Goal: Task Accomplishment & Management: Complete application form

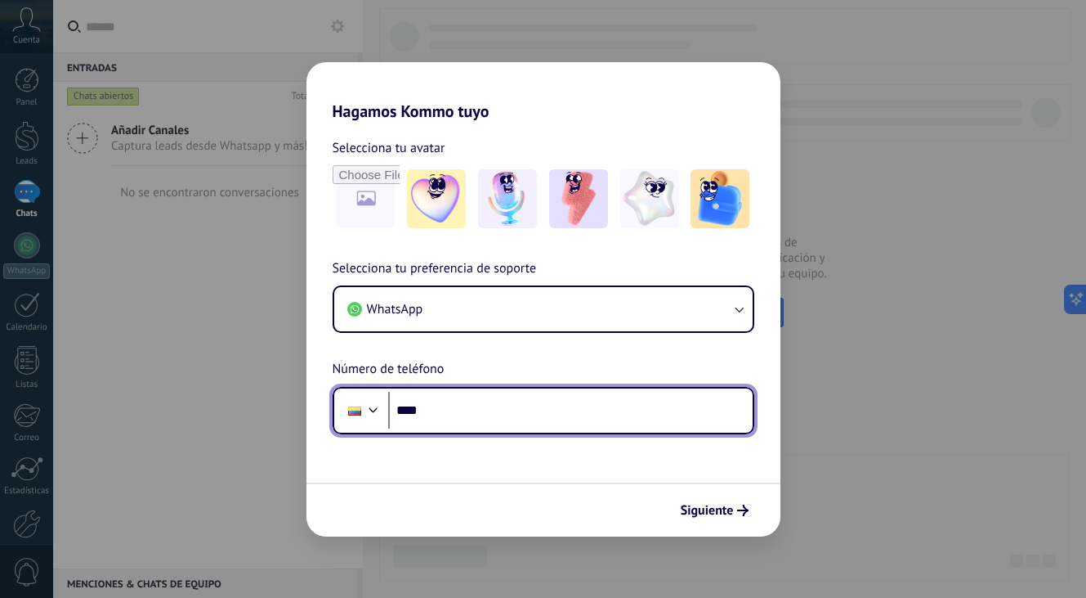
click at [448, 405] on input "****" at bounding box center [570, 411] width 365 height 38
type input "**********"
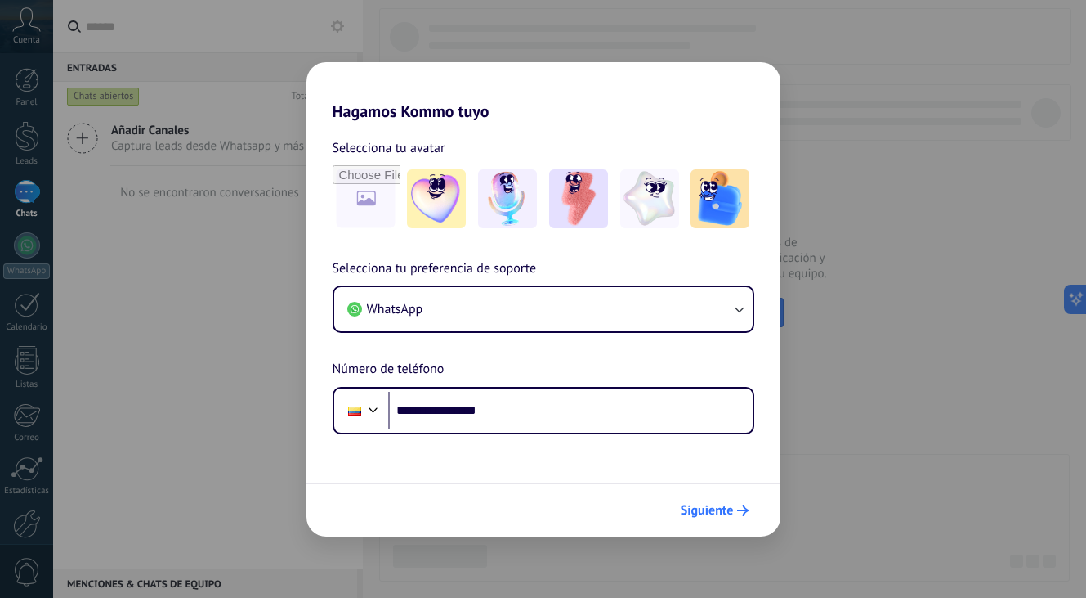
click at [732, 510] on span "Siguiente" at bounding box center [707, 509] width 53 height 11
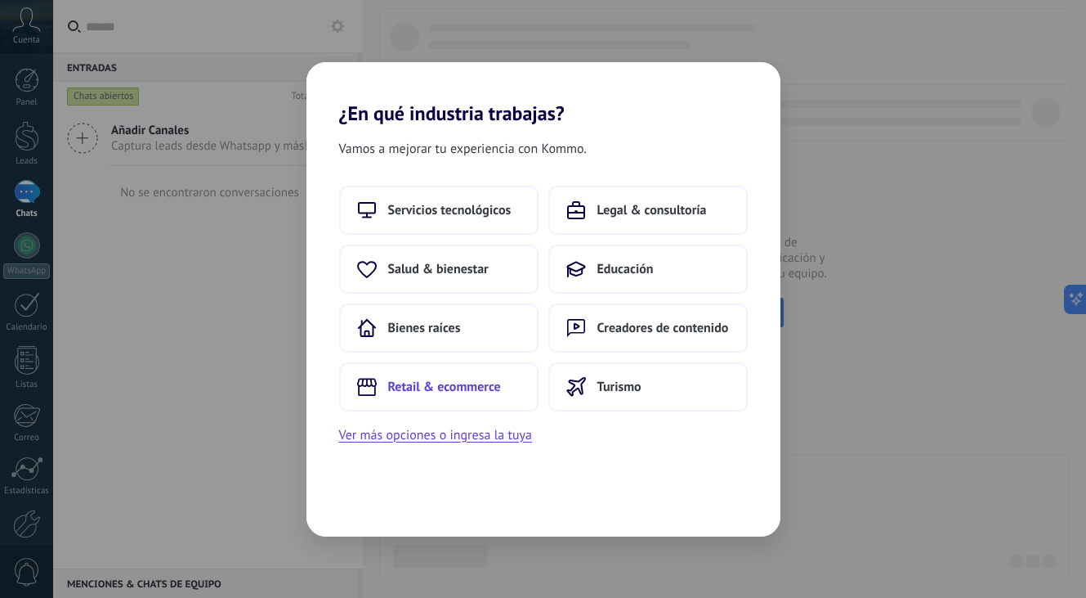
click at [486, 380] on span "Retail & ecommerce" at bounding box center [444, 386] width 113 height 16
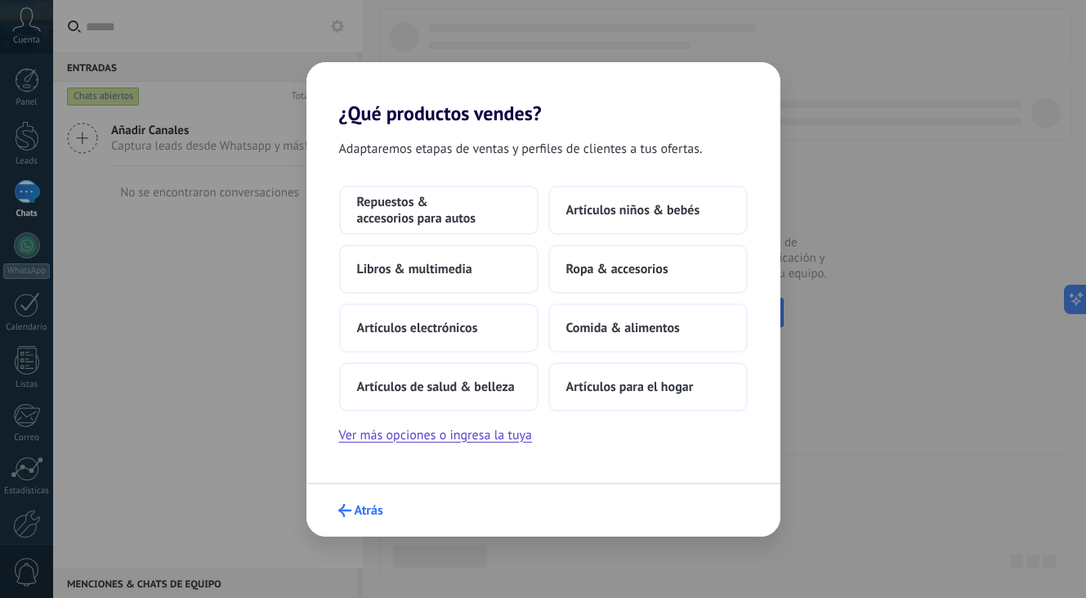
click at [365, 504] on span "Atrás" at bounding box center [369, 509] width 29 height 11
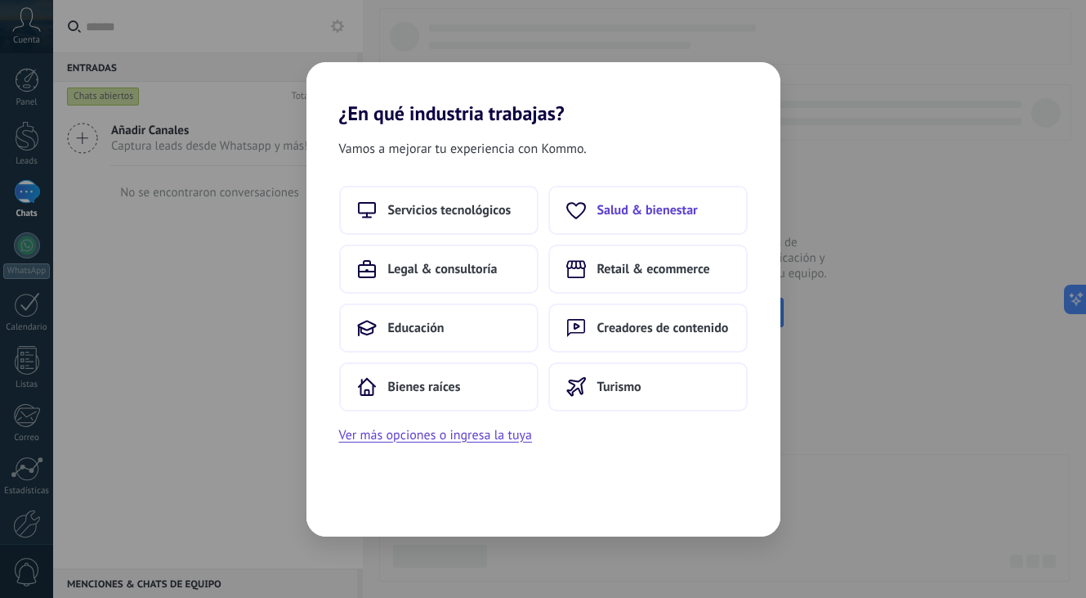
click at [615, 204] on span "Salud & bienestar" at bounding box center [648, 210] width 101 height 16
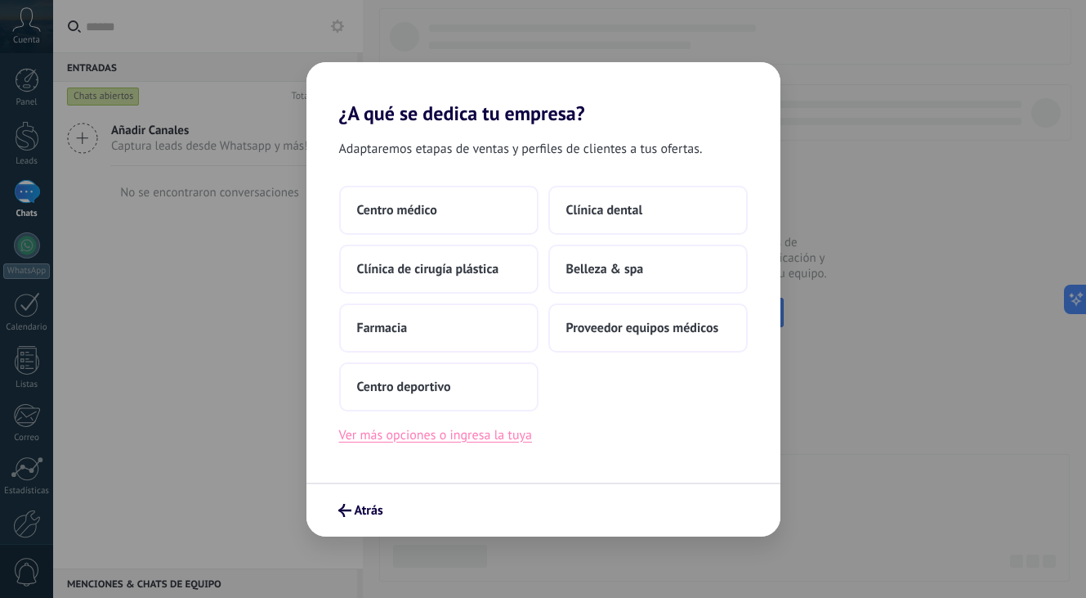
click at [441, 437] on button "Ver más opciones o ingresa la tuya" at bounding box center [435, 434] width 193 height 21
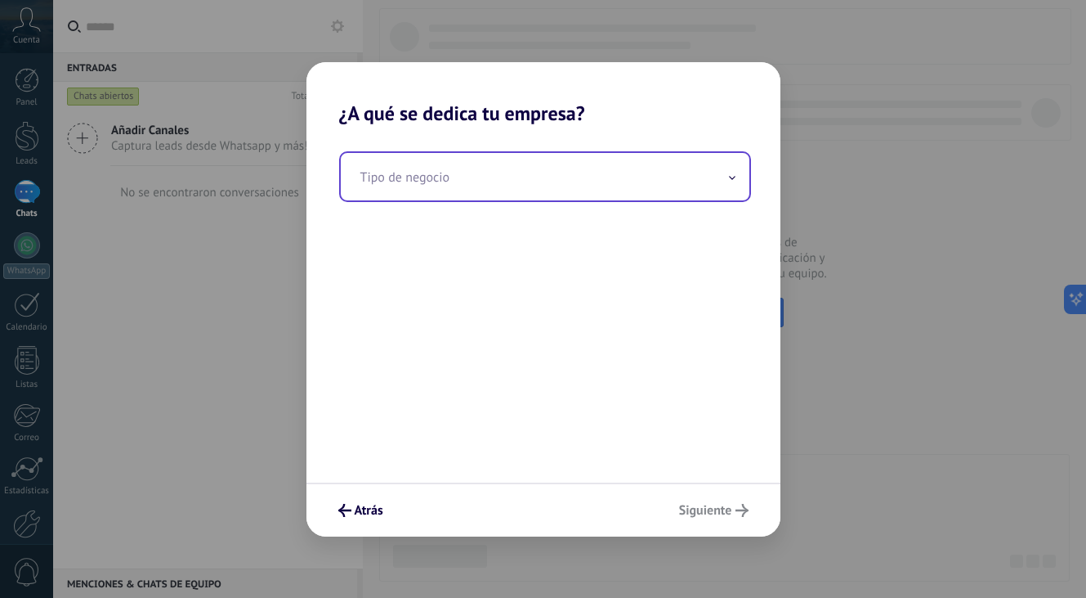
click at [496, 171] on input "text" at bounding box center [545, 176] width 409 height 47
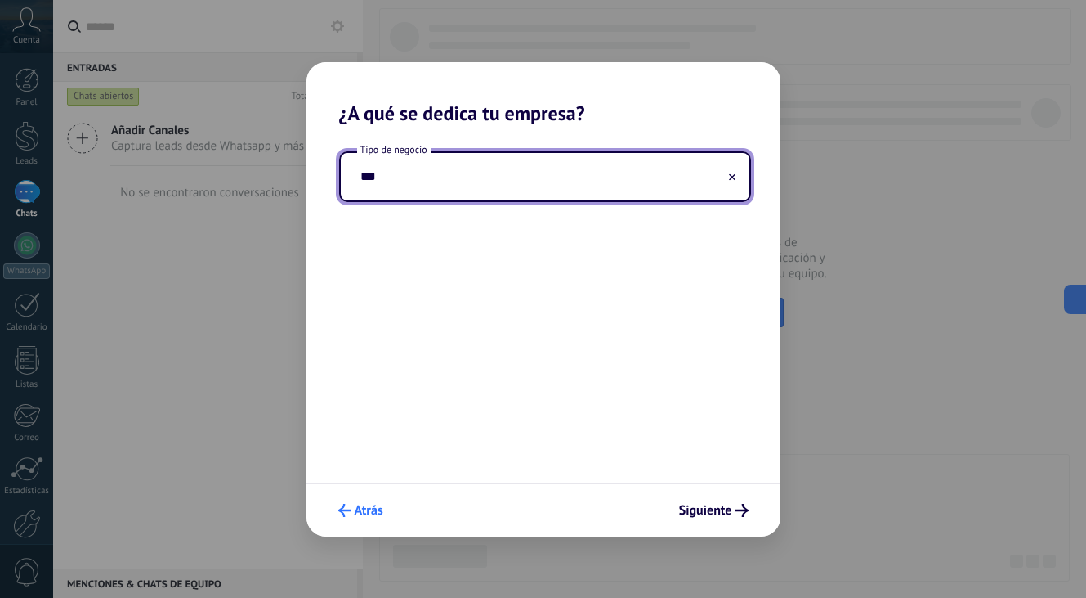
type input "***"
click at [375, 505] on span "Atrás" at bounding box center [369, 509] width 29 height 11
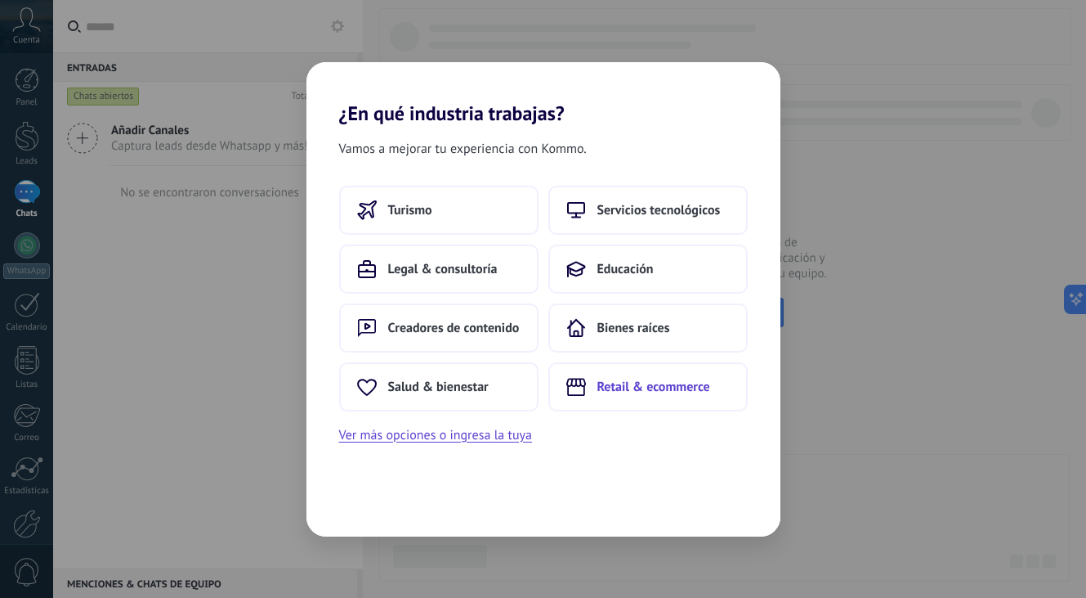
click at [643, 381] on span "Retail & ecommerce" at bounding box center [654, 386] width 113 height 16
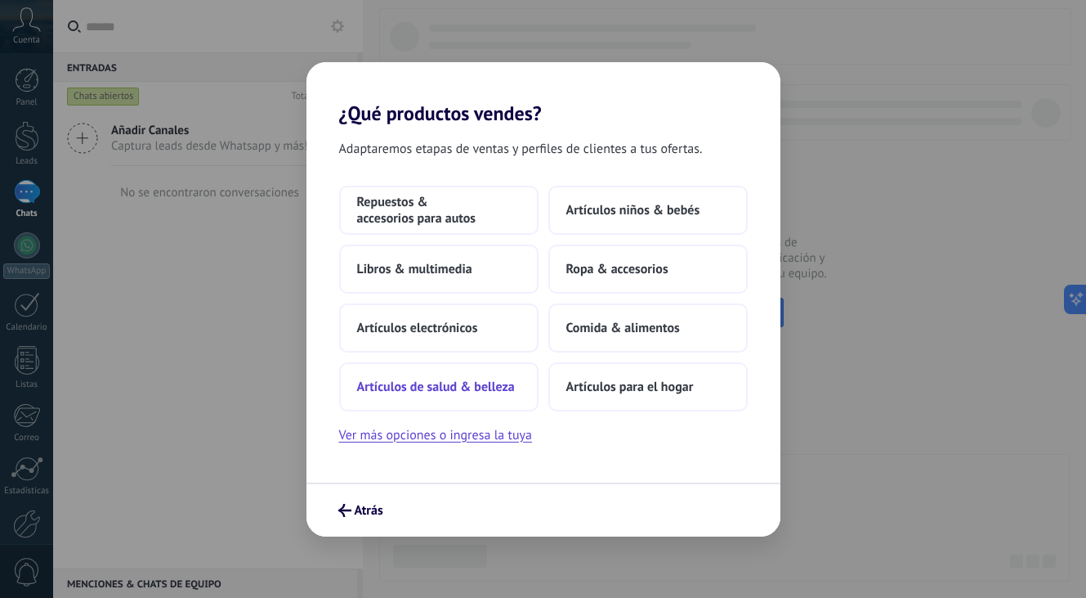
click at [514, 382] on span "Artículos de salud & belleza" at bounding box center [436, 386] width 158 height 16
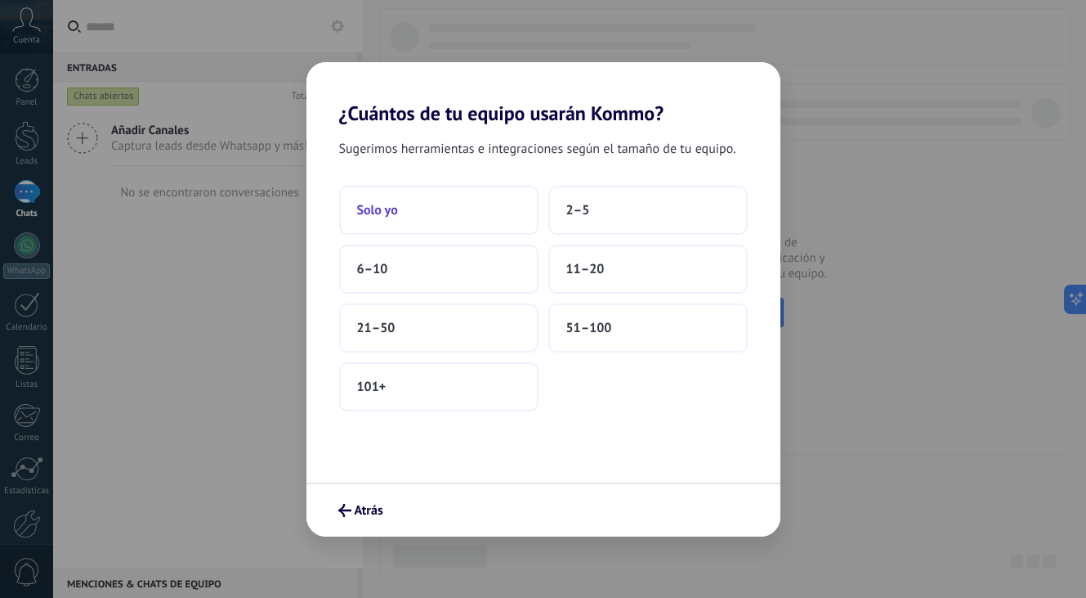
click at [459, 201] on button "Solo yo" at bounding box center [438, 210] width 199 height 49
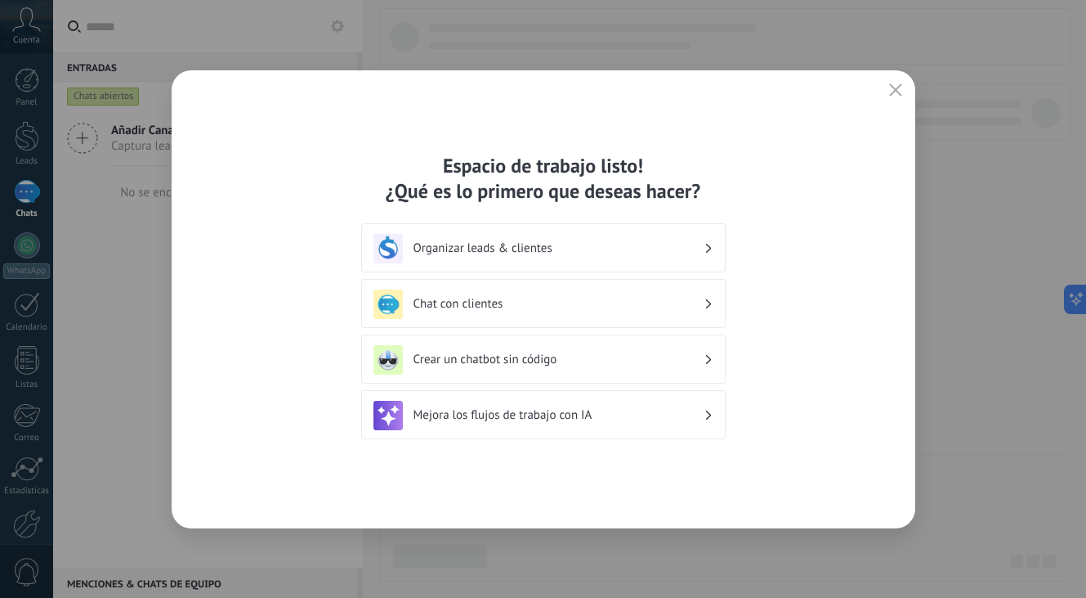
click at [526, 317] on div "Chat con clientes" at bounding box center [544, 303] width 340 height 29
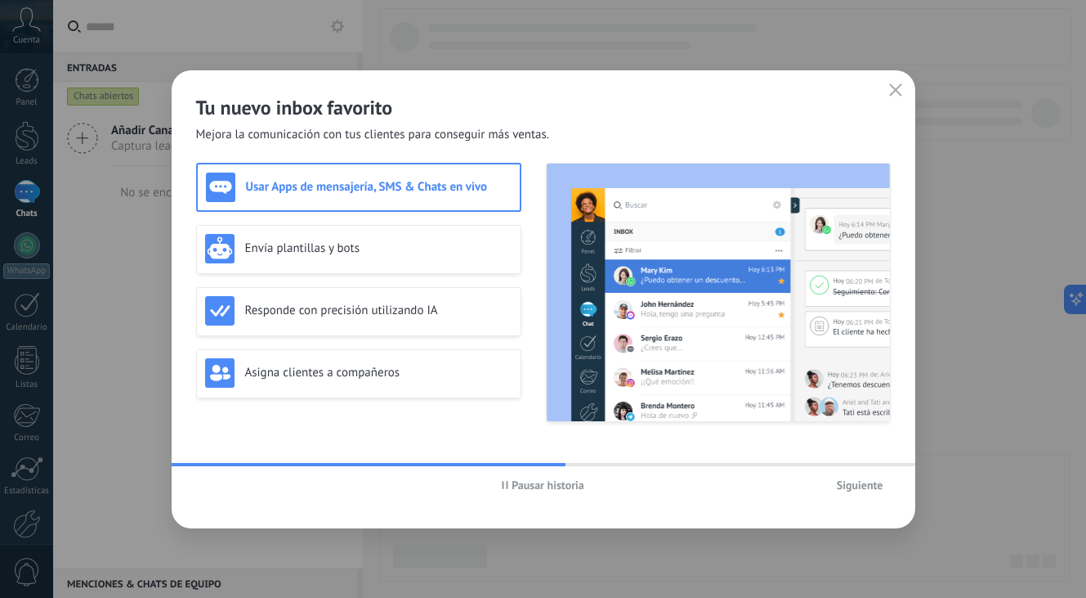
click at [864, 487] on span "Siguiente" at bounding box center [860, 484] width 47 height 11
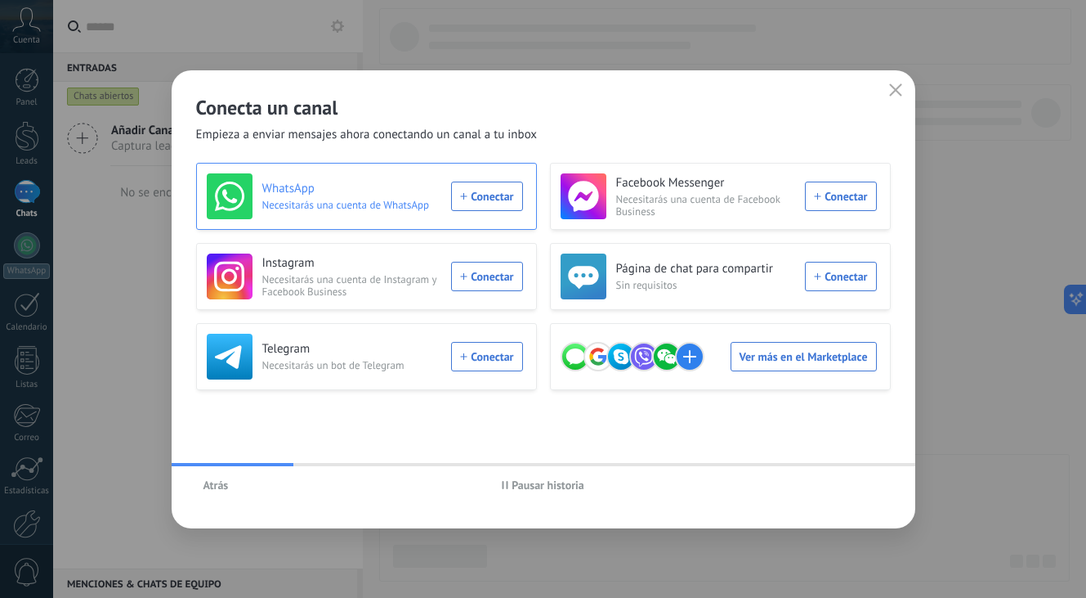
click at [482, 195] on div "WhatsApp Necesitarás una cuenta de WhatsApp Conectar" at bounding box center [365, 196] width 316 height 46
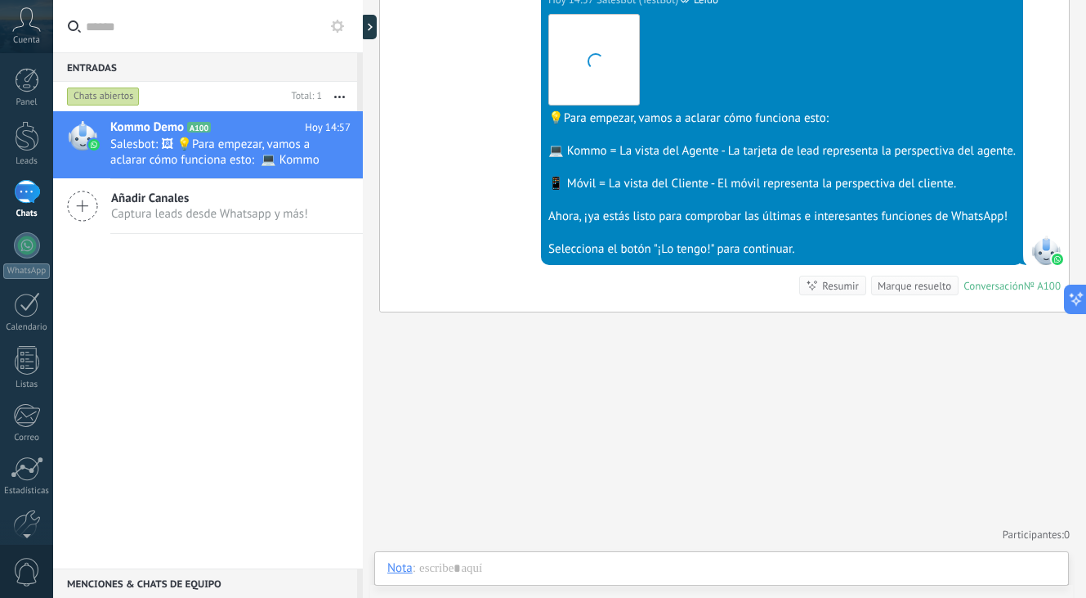
scroll to position [501, 0]
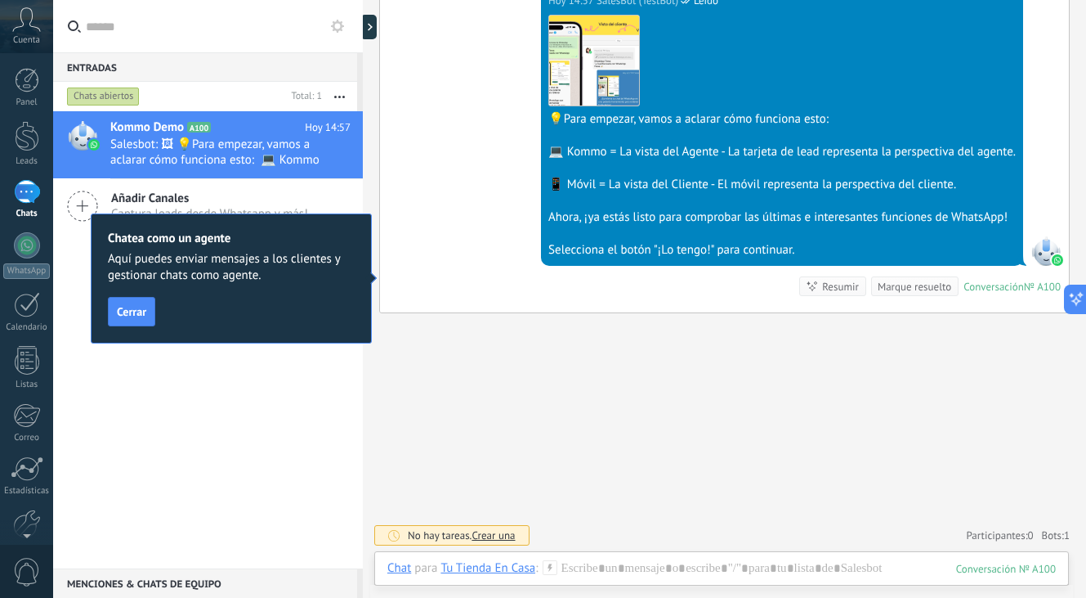
click at [145, 307] on span "Cerrar" at bounding box center [131, 311] width 29 height 11
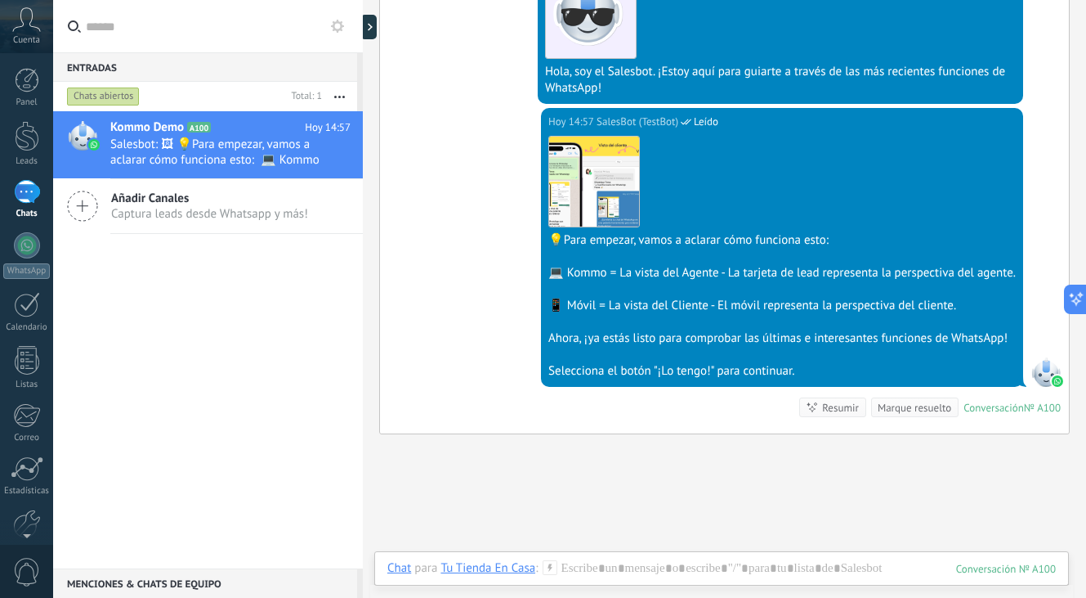
scroll to position [388, 0]
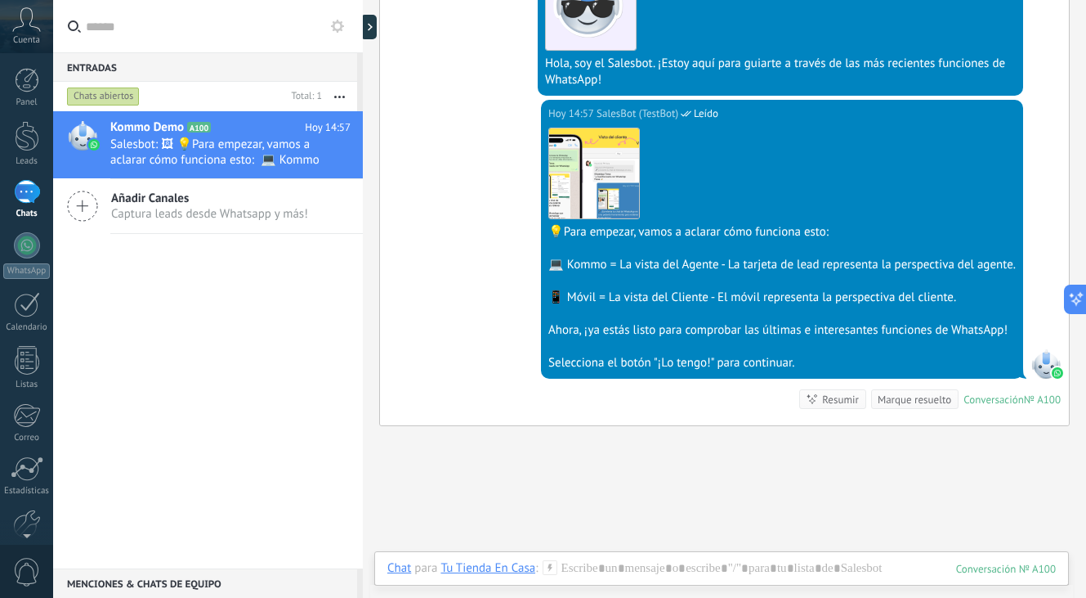
click at [750, 367] on div "Selecciona el botón "¡Lo tengo!" para continuar." at bounding box center [782, 363] width 468 height 16
click at [887, 395] on div "Marque resuelto" at bounding box center [915, 400] width 74 height 16
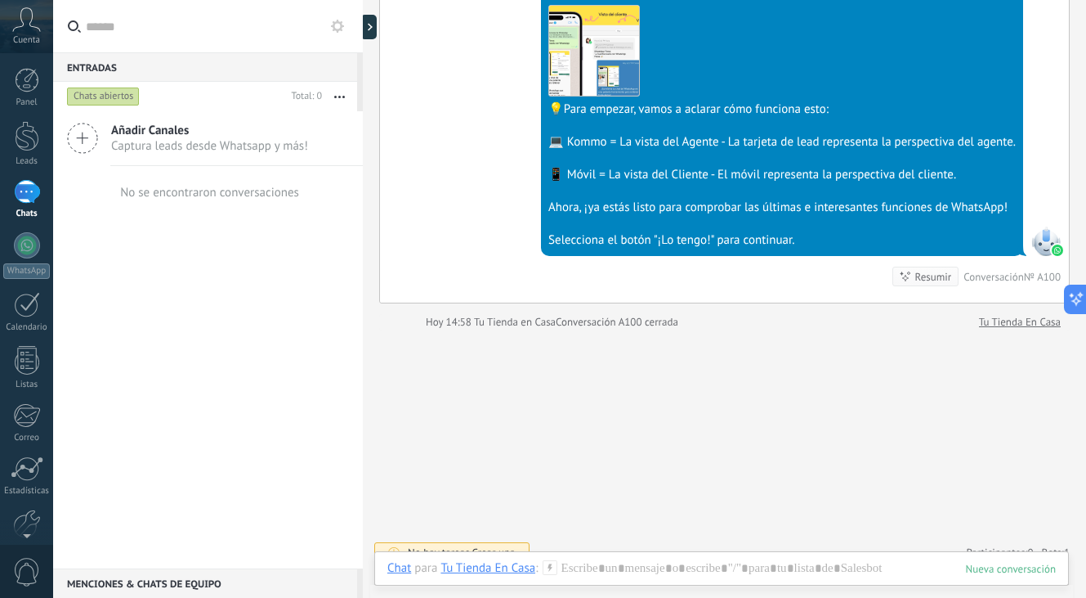
scroll to position [528, 0]
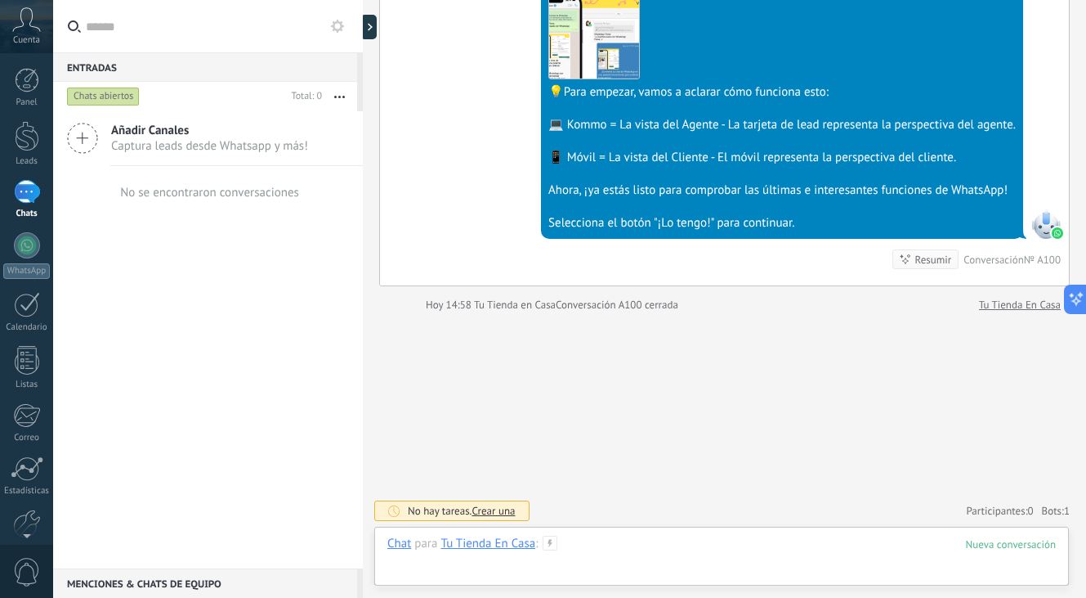
click at [620, 551] on div at bounding box center [721, 559] width 669 height 49
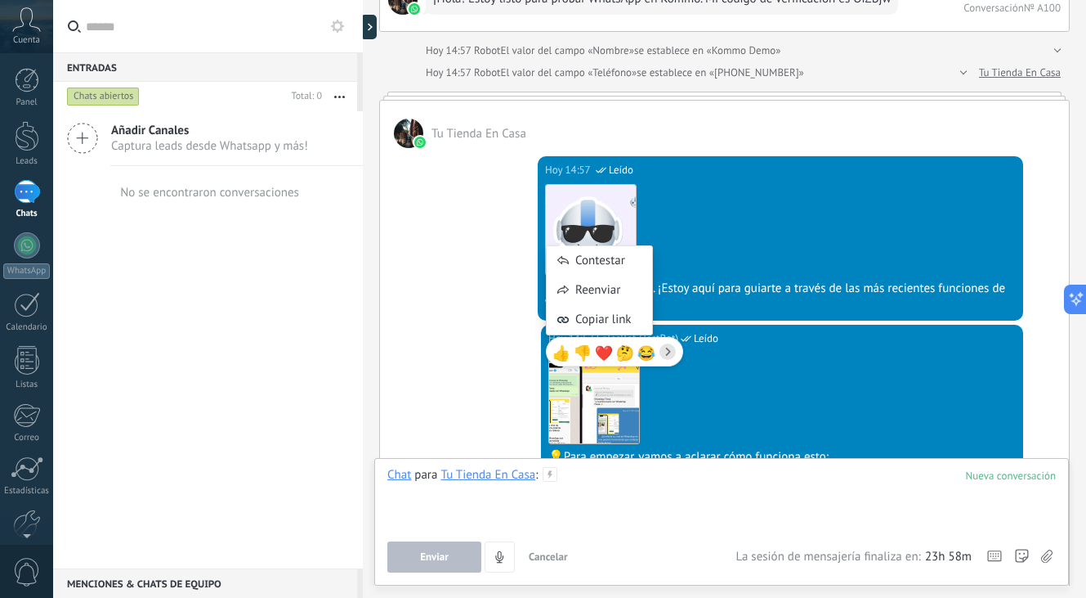
scroll to position [144, 0]
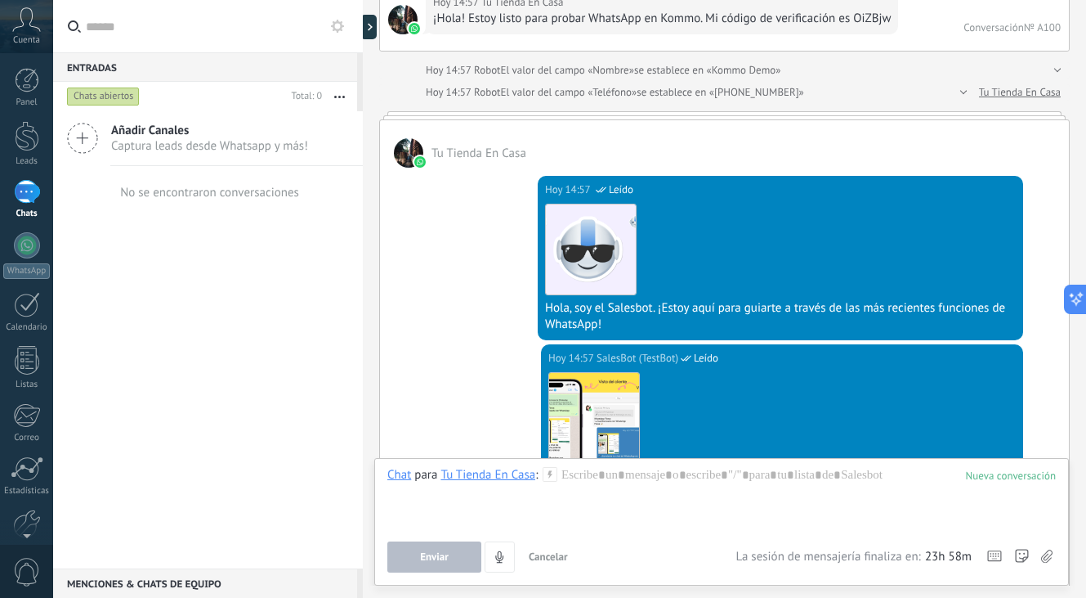
click at [795, 387] on div "Descargar" at bounding box center [782, 418] width 468 height 92
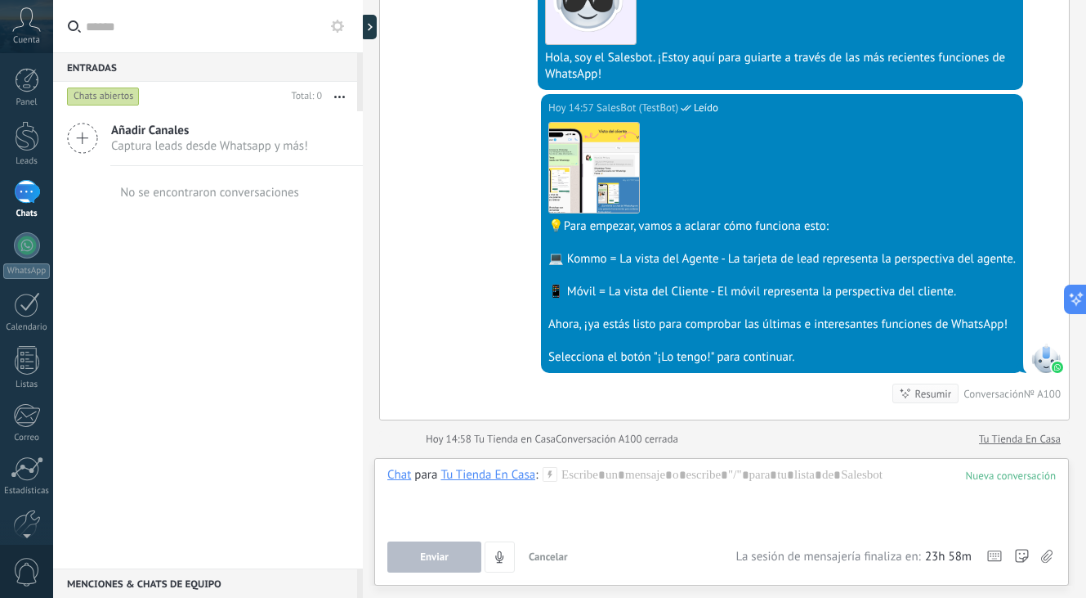
scroll to position [445, 0]
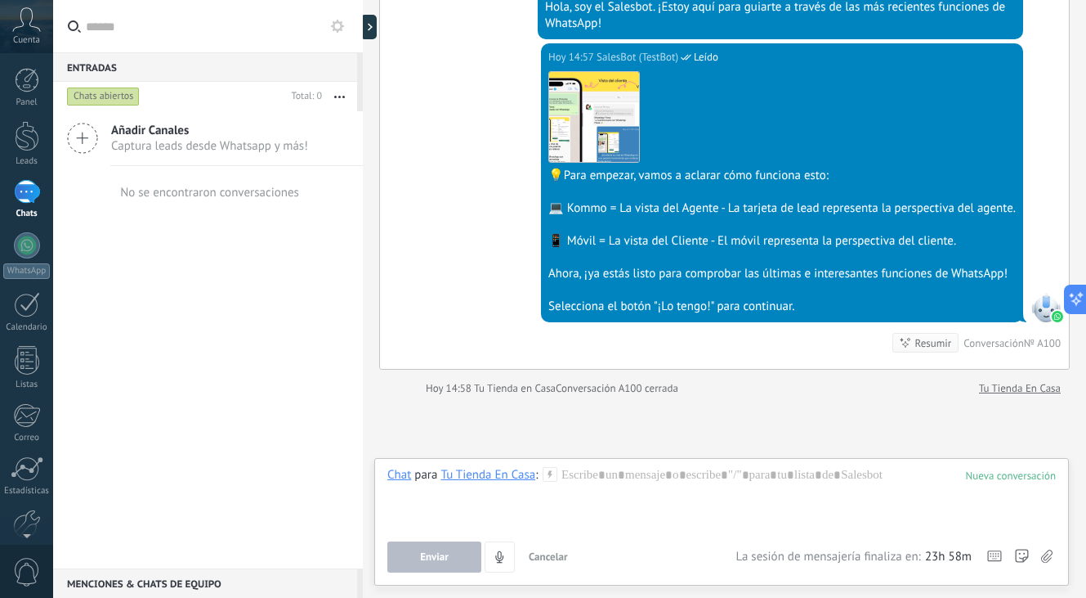
click at [772, 228] on div at bounding box center [782, 225] width 468 height 16
click at [810, 290] on div at bounding box center [782, 290] width 468 height 16
click at [758, 299] on div "Selecciona el botón "¡Lo tengo!" para continuar." at bounding box center [782, 306] width 468 height 16
drag, startPoint x: 715, startPoint y: 311, endPoint x: 682, endPoint y: 304, distance: 34.3
click at [714, 311] on div "Selecciona el botón "¡Lo tengo!" para continuar." at bounding box center [782, 306] width 468 height 16
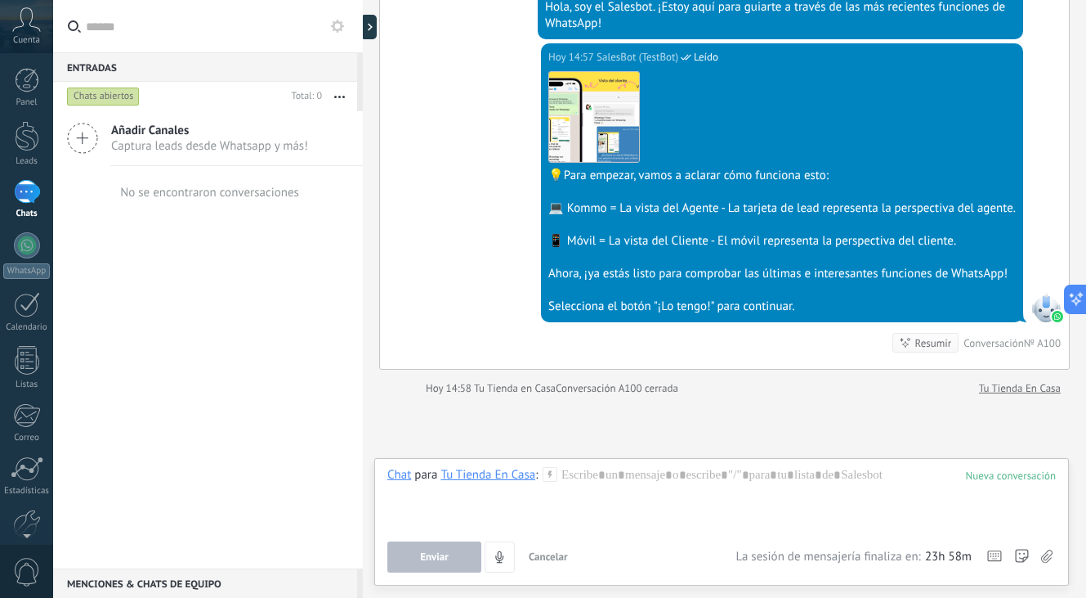
click at [662, 298] on div "Selecciona el botón "¡Lo tengo!" para continuar." at bounding box center [782, 306] width 468 height 16
click at [719, 307] on div "Selecciona el botón "¡Lo tengo!" para continuar." at bounding box center [782, 306] width 468 height 16
click at [1041, 316] on div at bounding box center [1046, 307] width 29 height 29
click at [659, 501] on div at bounding box center [721, 498] width 669 height 62
click at [439, 560] on span "Enviar" at bounding box center [434, 556] width 29 height 11
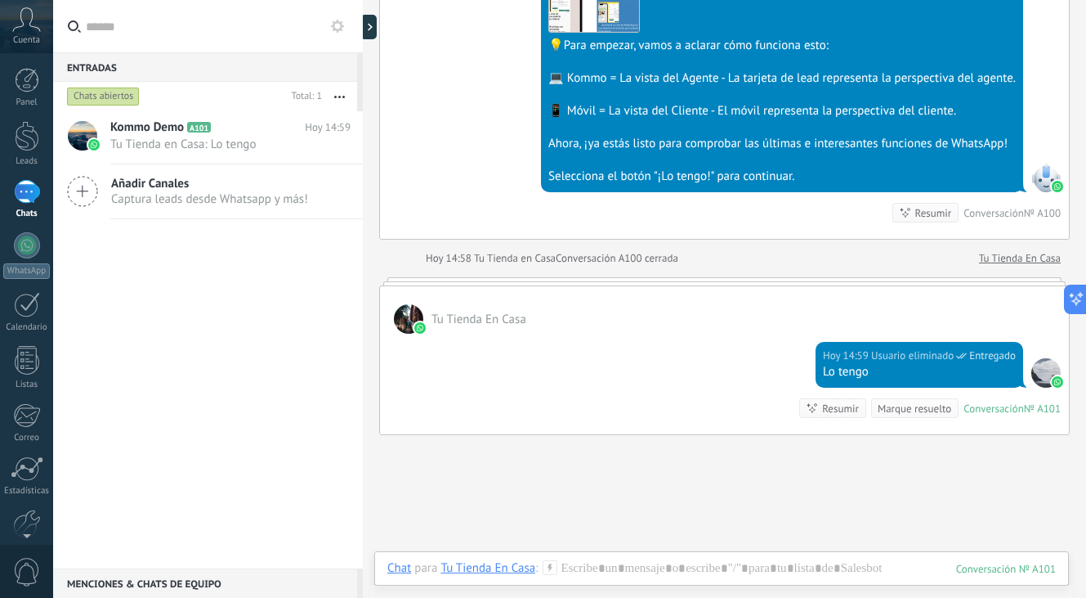
scroll to position [580, 0]
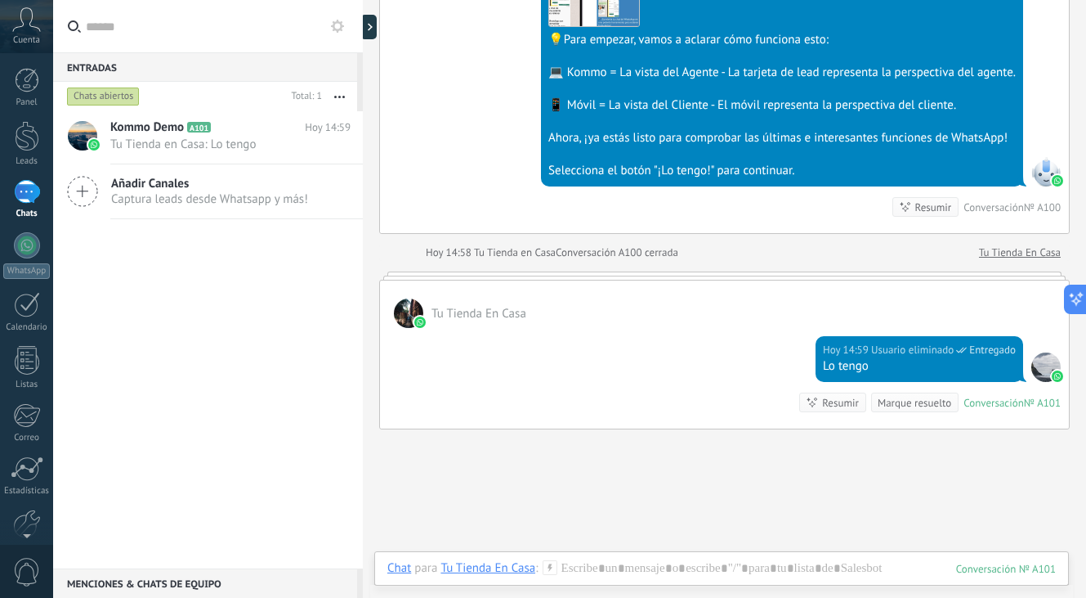
click at [756, 158] on div at bounding box center [782, 154] width 468 height 16
click at [745, 171] on div "Selecciona el botón "¡Lo tengo!" para continuar." at bounding box center [782, 171] width 468 height 16
click at [693, 171] on div "Selecciona el botón "¡Lo tengo!" para continuar." at bounding box center [782, 171] width 468 height 16
click at [772, 172] on div "Selecciona el botón "¡Lo tengo!" para continuar." at bounding box center [782, 171] width 468 height 16
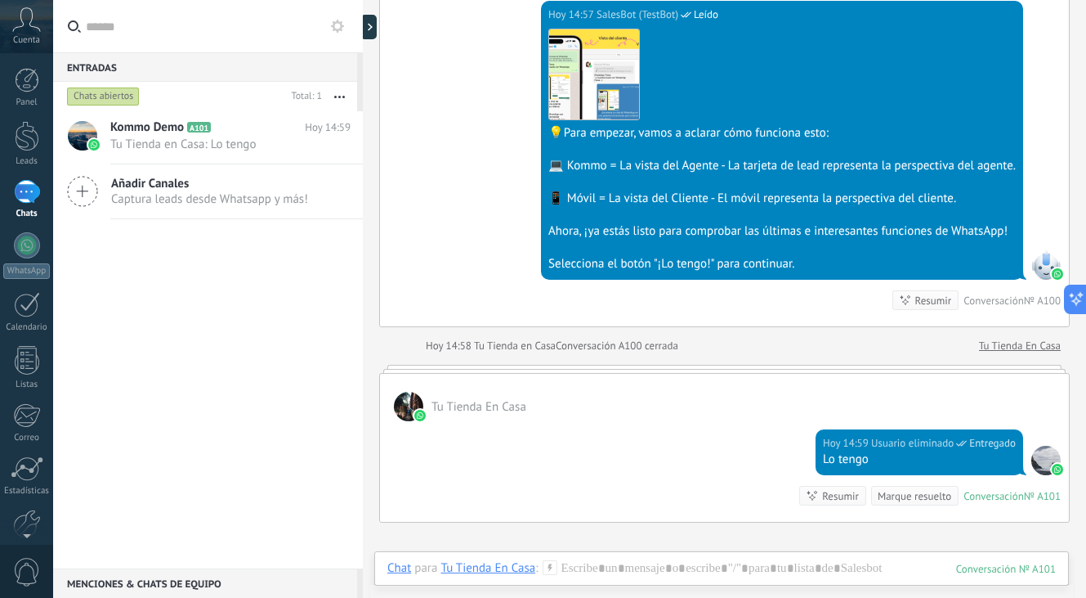
scroll to position [482, 0]
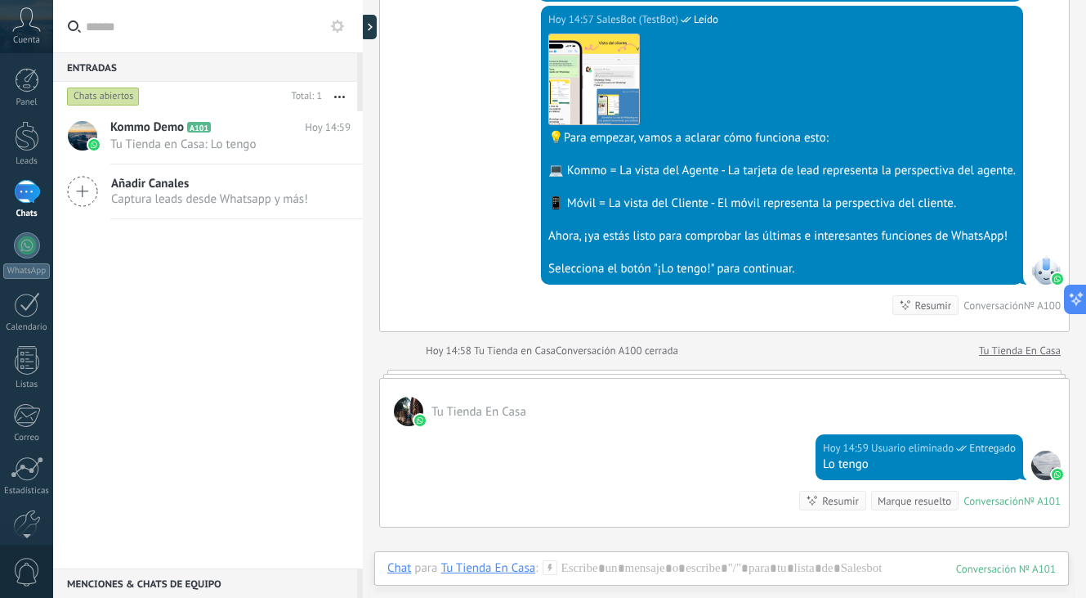
click at [658, 142] on div "💡Para empezar, vamos a aclarar cómo funciona esto:" at bounding box center [782, 138] width 468 height 16
click at [590, 173] on div "💻 Kommo = La vista del Agente - La tarjeta de lead representa la perspectiva de…" at bounding box center [782, 171] width 468 height 16
click at [575, 199] on div "📱 Móvil = La vista del Cliente - El móvil representa la perspectiva del cliente." at bounding box center [782, 203] width 468 height 16
click at [755, 198] on div "📱 Móvil = La vista del Cliente - El móvil representa la perspectiva del cliente." at bounding box center [782, 203] width 468 height 16
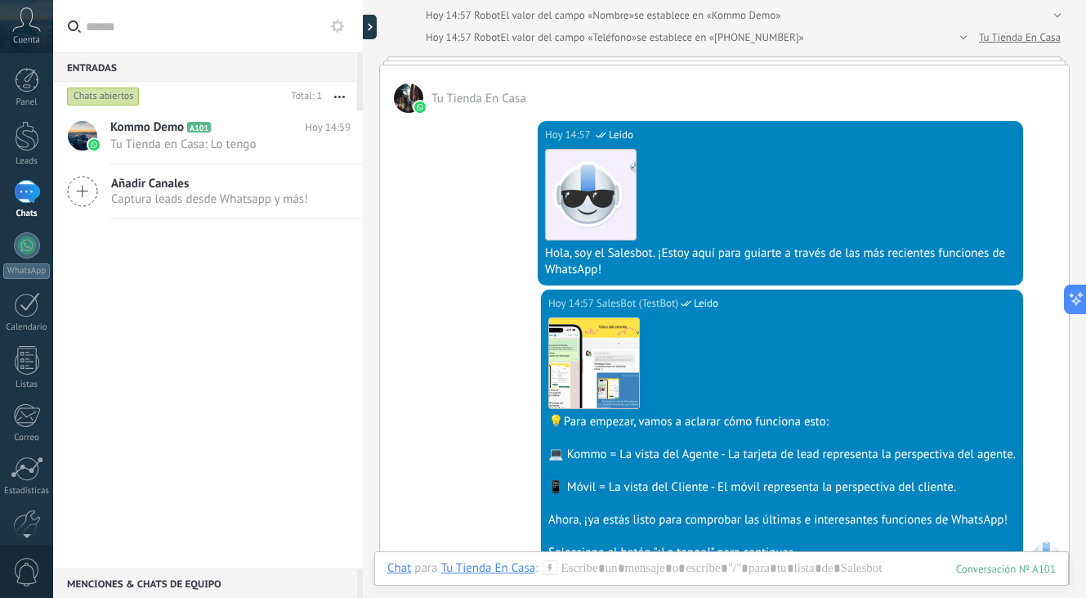
scroll to position [194, 0]
